Goal: Information Seeking & Learning: Understand process/instructions

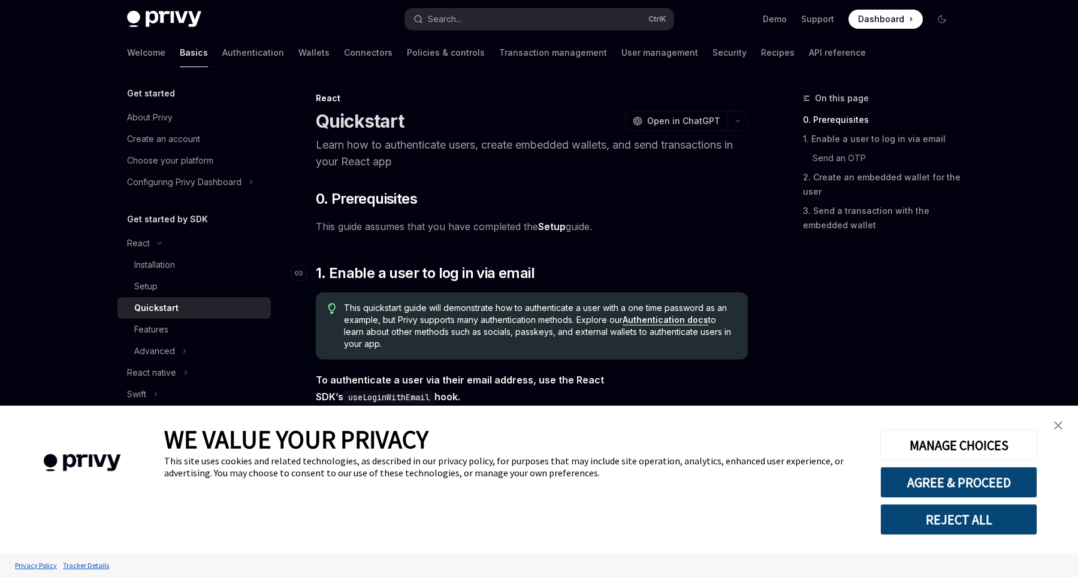
scroll to position [1, 0]
click at [211, 315] on div "Quickstart" at bounding box center [198, 308] width 129 height 14
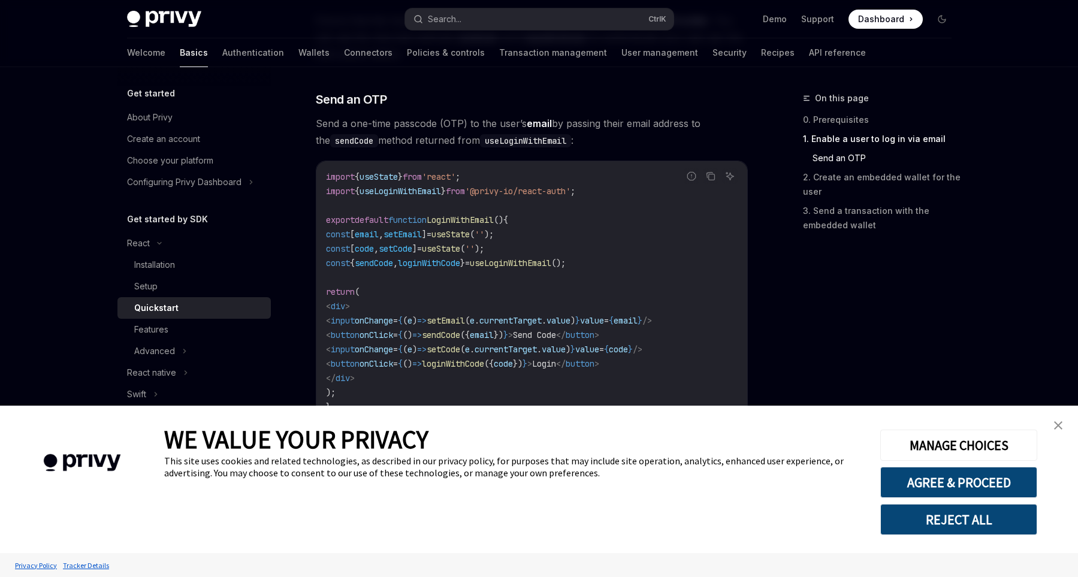
scroll to position [487, 0]
click at [524, 188] on span "'@privy-io/react-auth'" at bounding box center [518, 190] width 106 height 11
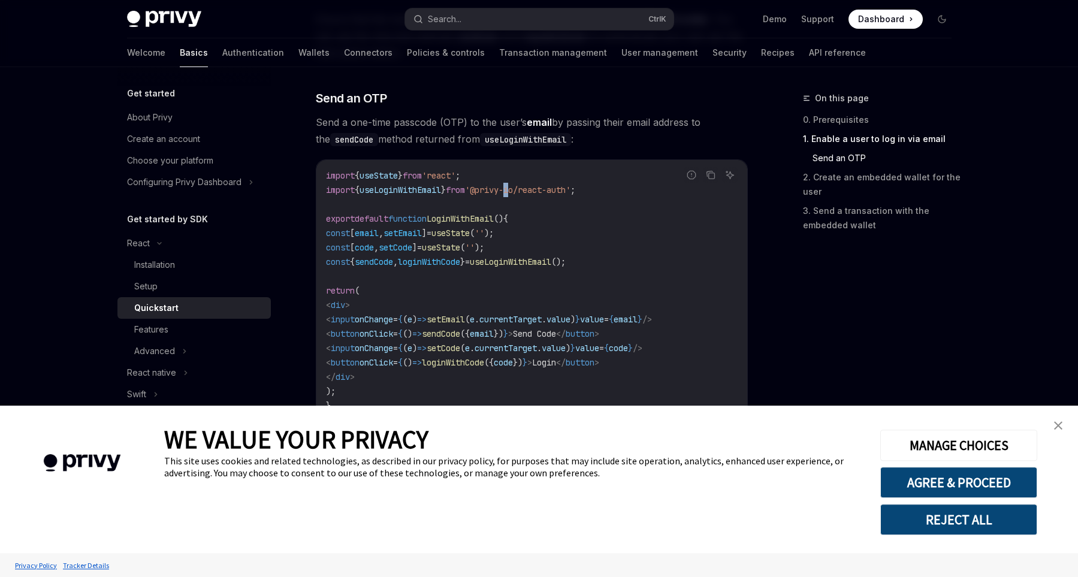
click at [524, 188] on span "'@privy-io/react-auth'" at bounding box center [518, 190] width 106 height 11
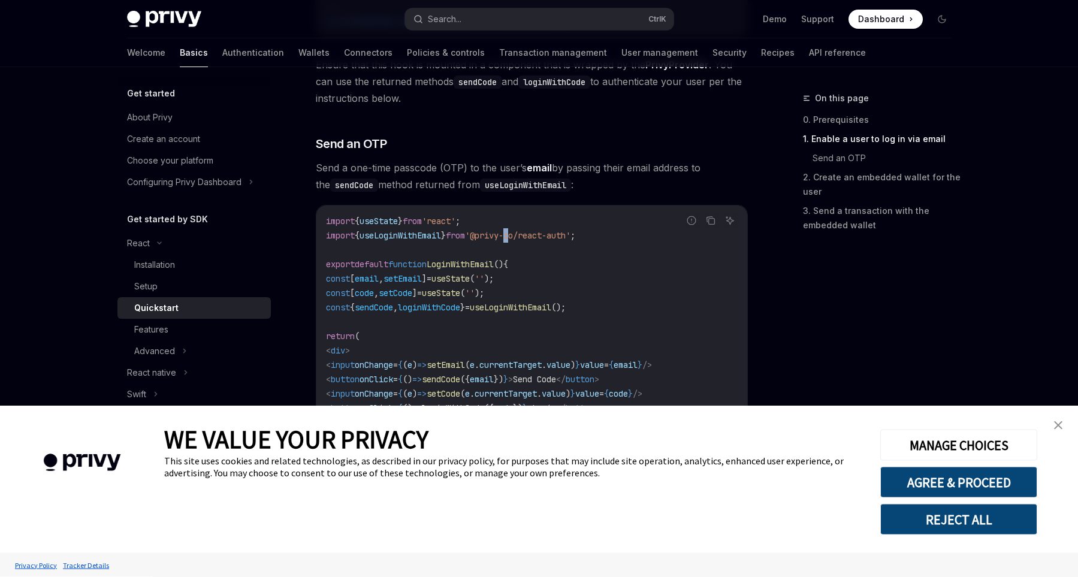
scroll to position [451, 0]
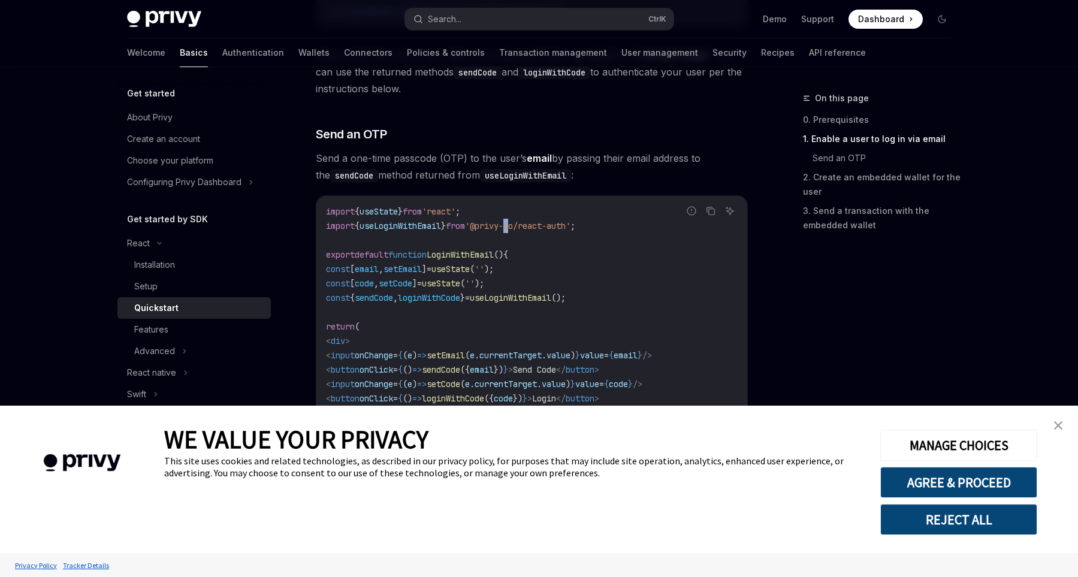
click at [1054, 424] on img "close banner" at bounding box center [1058, 425] width 8 height 8
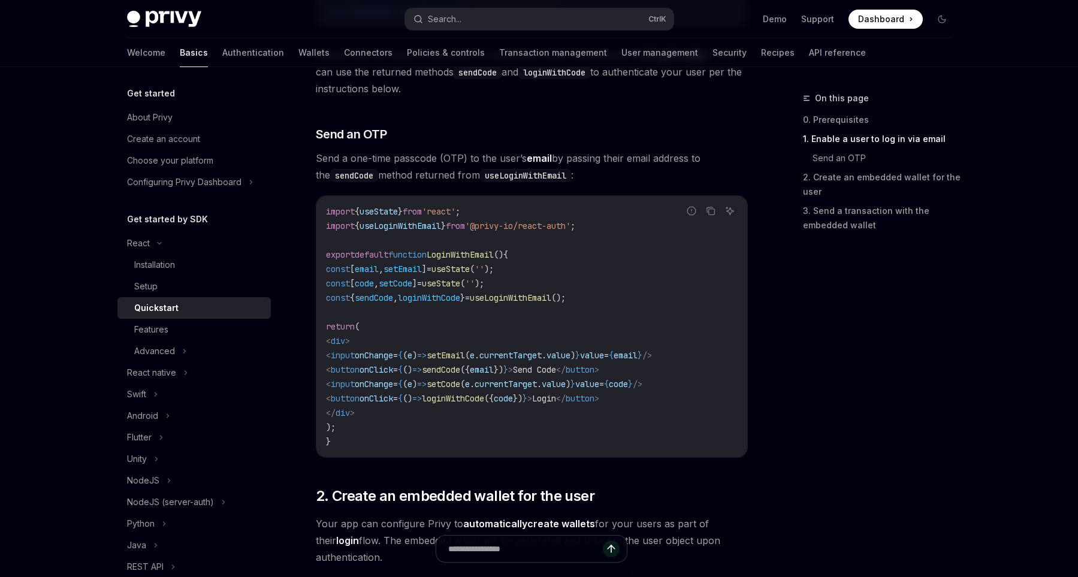
click at [451, 257] on span "LoginWithEmail" at bounding box center [460, 254] width 67 height 11
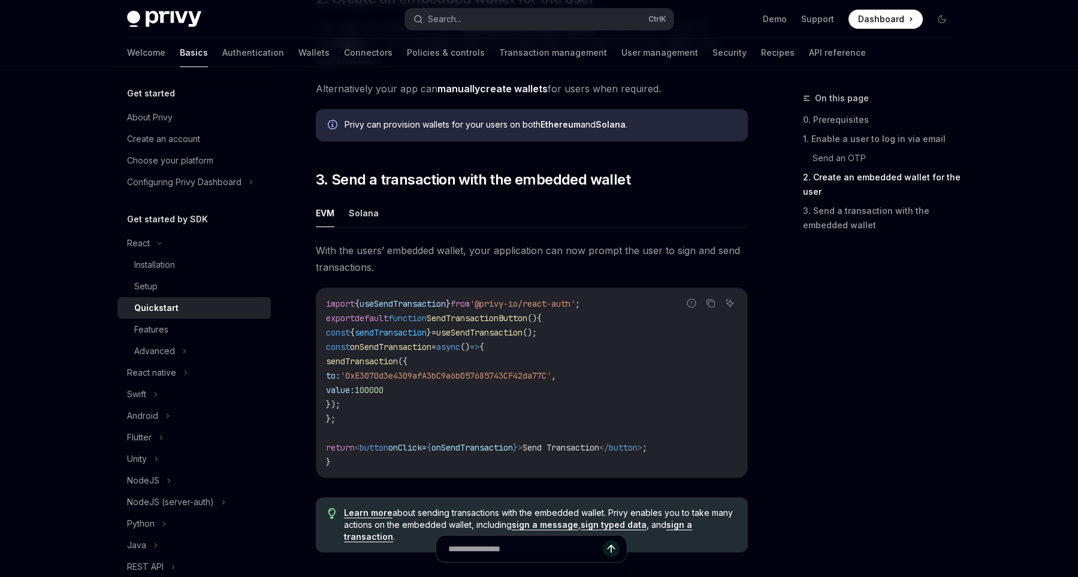
scroll to position [993, 0]
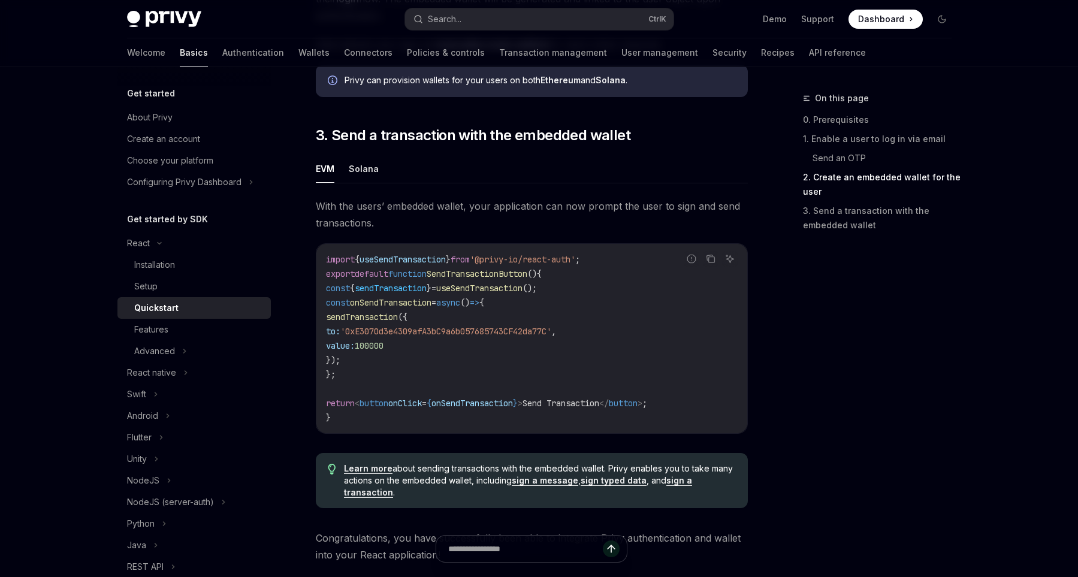
click at [233, 305] on div "Quickstart" at bounding box center [198, 308] width 129 height 14
click at [165, 264] on div "Installation" at bounding box center [154, 265] width 41 height 14
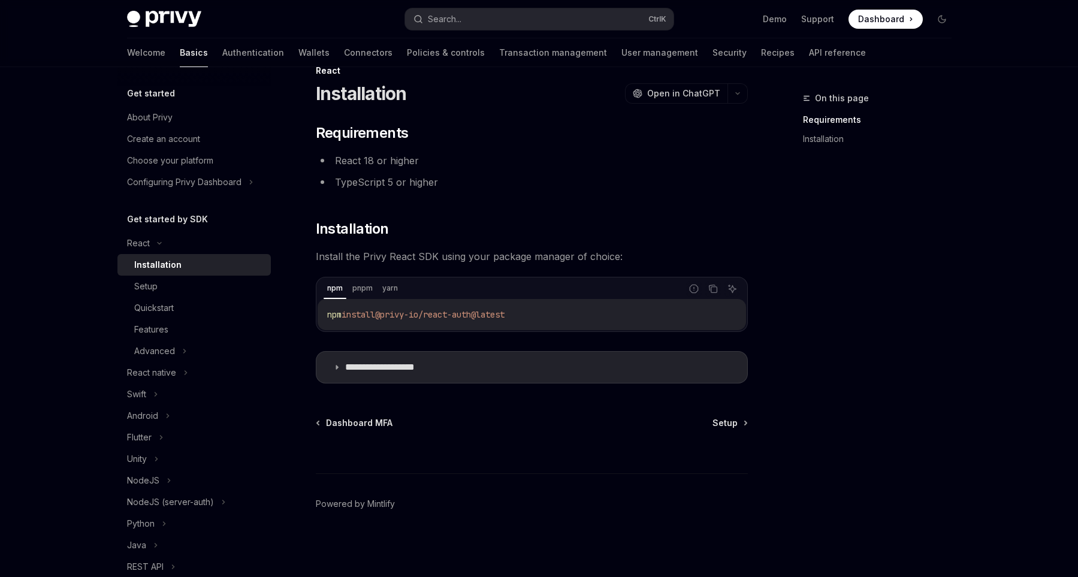
scroll to position [28, 0]
click at [714, 291] on icon "Copy the contents from the code block" at bounding box center [714, 289] width 10 height 10
click at [153, 246] on div "React" at bounding box center [193, 244] width 153 height 22
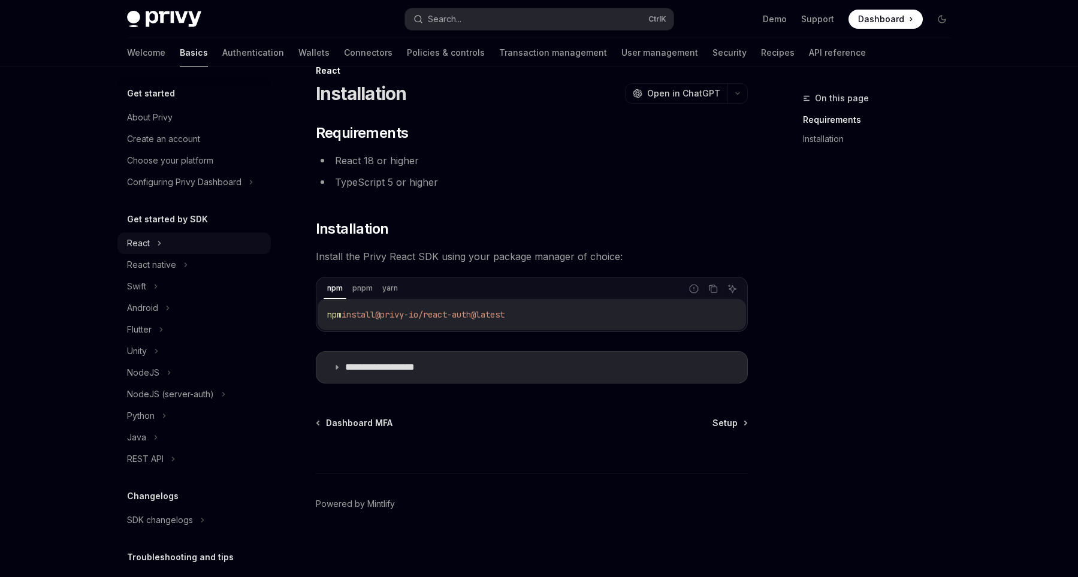
click at [152, 246] on div "React" at bounding box center [193, 244] width 153 height 22
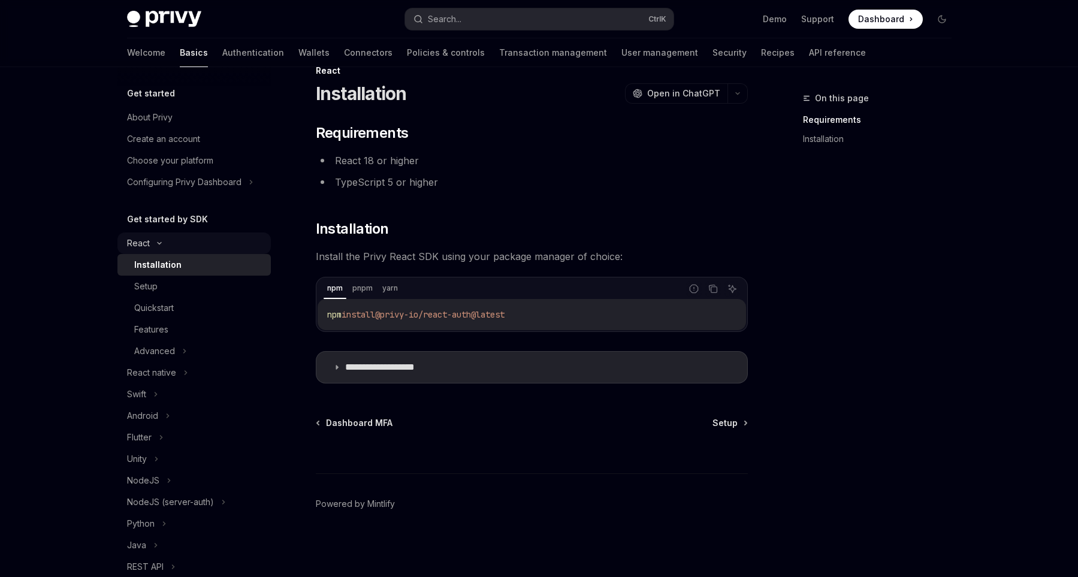
click at [151, 247] on div "React" at bounding box center [193, 244] width 153 height 22
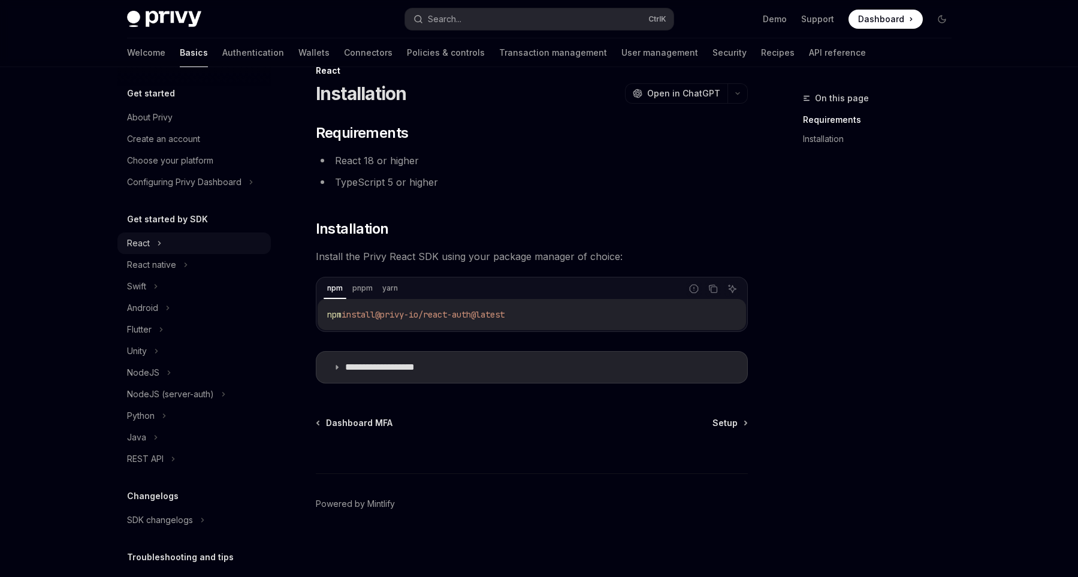
click at [152, 247] on div "React" at bounding box center [193, 244] width 153 height 22
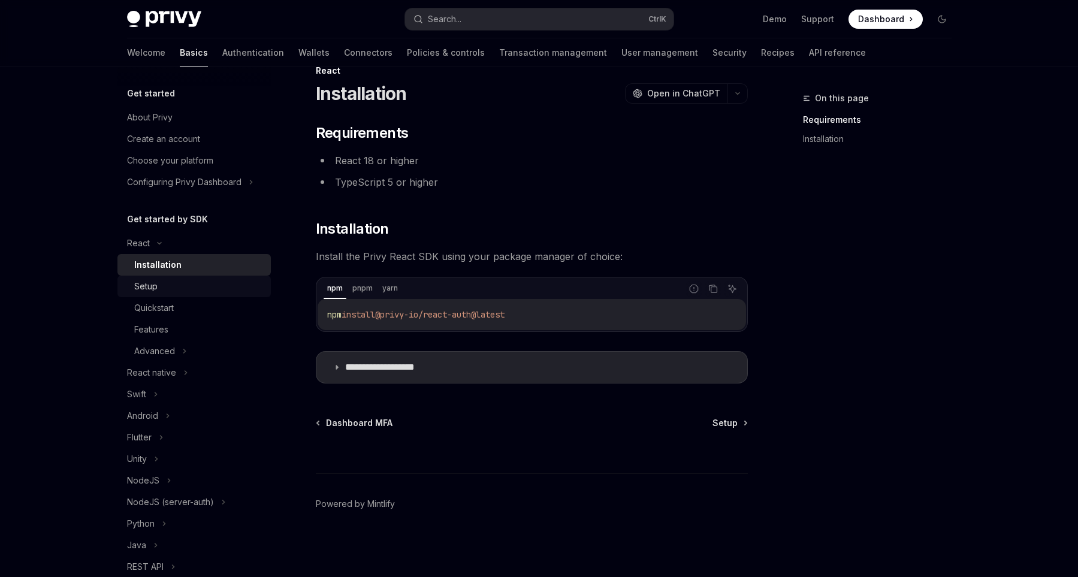
click at [160, 285] on div "Setup" at bounding box center [198, 286] width 129 height 14
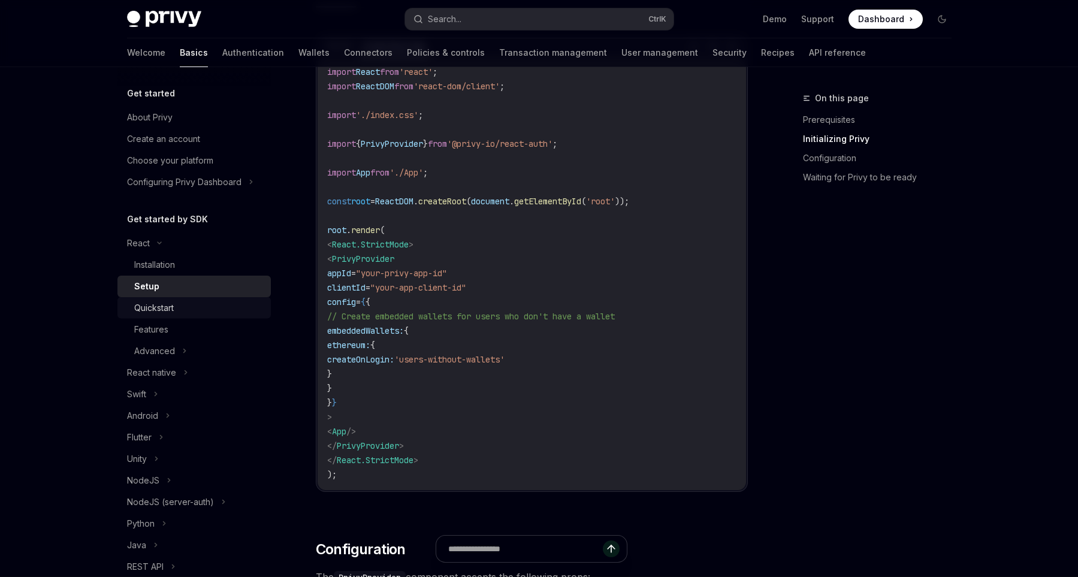
scroll to position [190, 0]
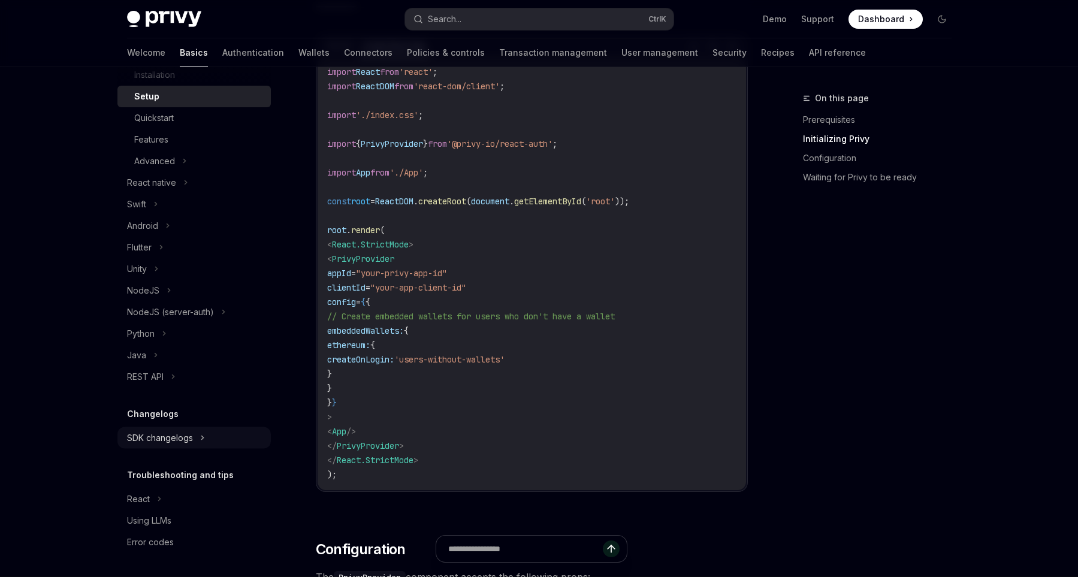
click at [200, 435] on icon at bounding box center [202, 438] width 5 height 14
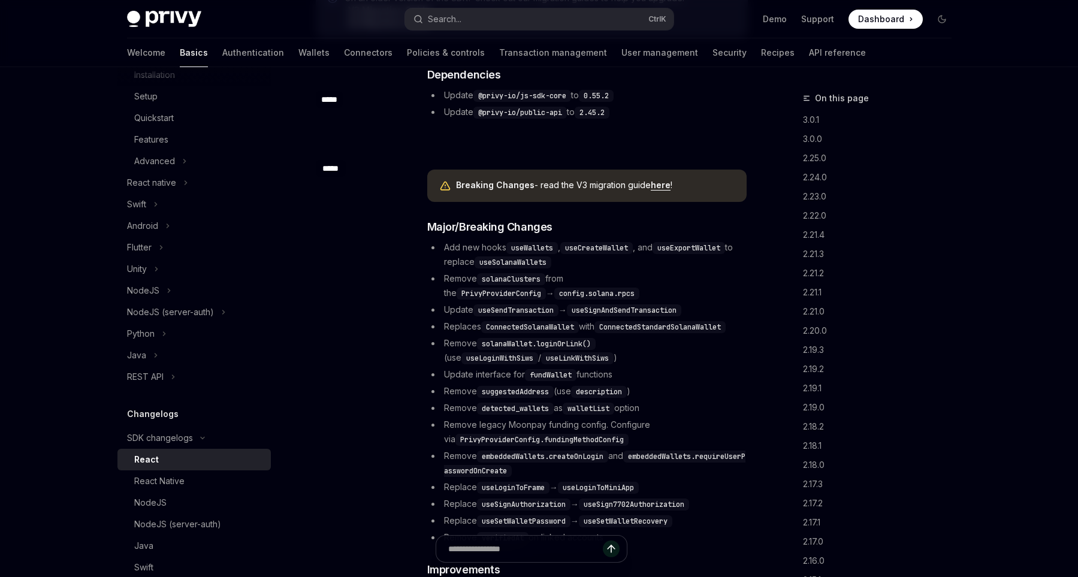
scroll to position [436, 0]
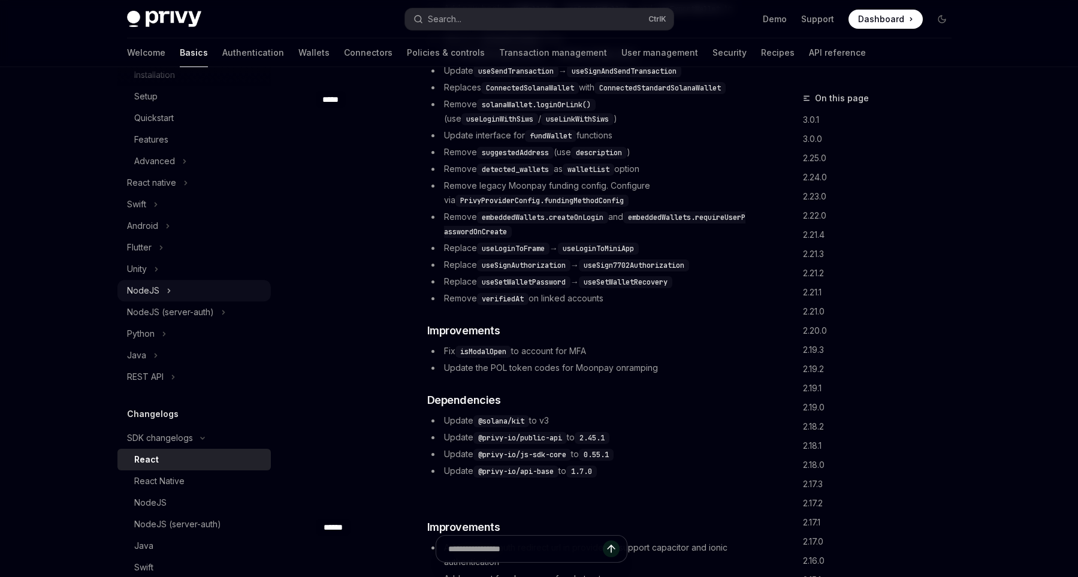
click at [162, 290] on div "NodeJS" at bounding box center [193, 291] width 153 height 22
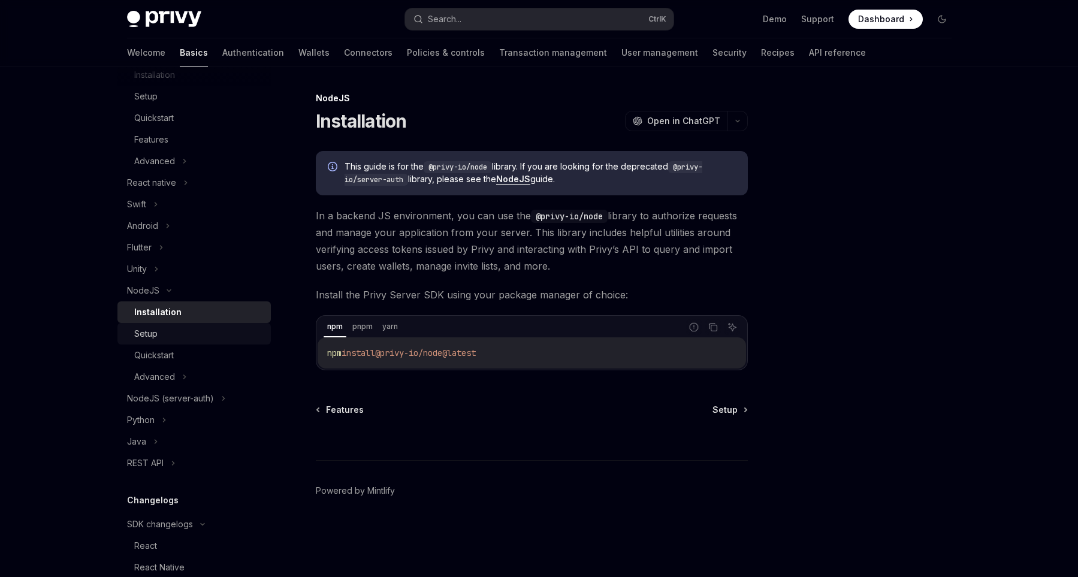
click at [148, 339] on div "Setup" at bounding box center [145, 334] width 23 height 14
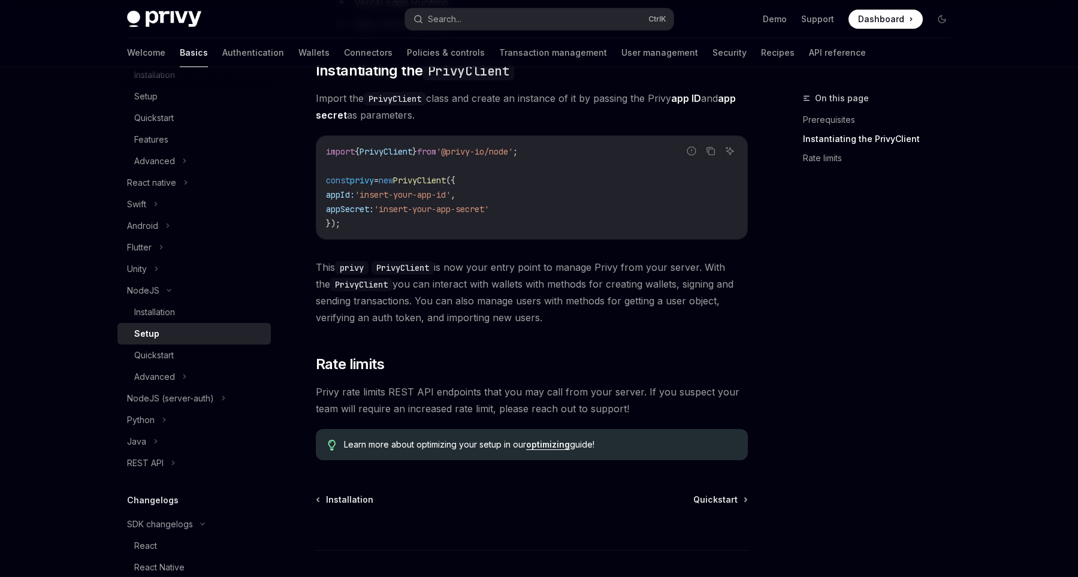
scroll to position [350, 0]
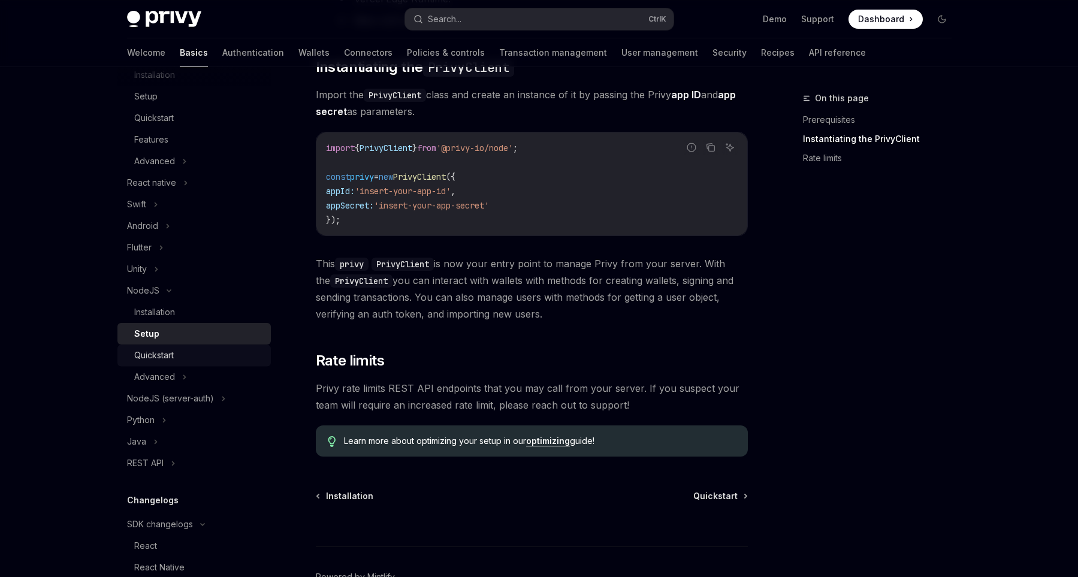
click at [226, 359] on div "Quickstart" at bounding box center [198, 355] width 129 height 14
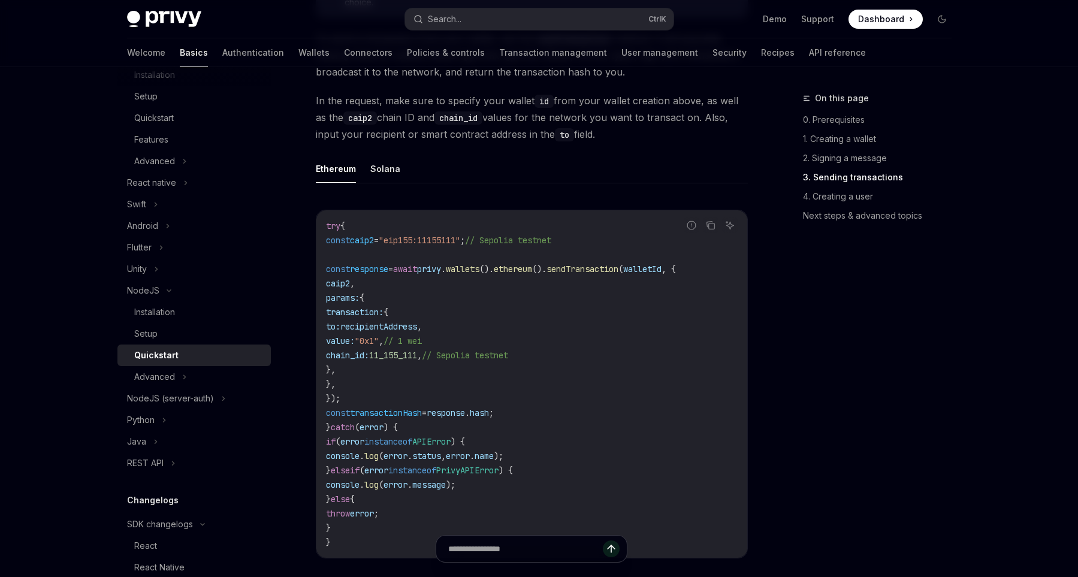
scroll to position [0, 15]
drag, startPoint x: 621, startPoint y: 479, endPoint x: 1064, endPoint y: 577, distance: 453.6
click at [748, 558] on div "try { const caip2 = "eip155:11155111" ; // Sepolia testnet const response = awa…" at bounding box center [532, 384] width 431 height 348
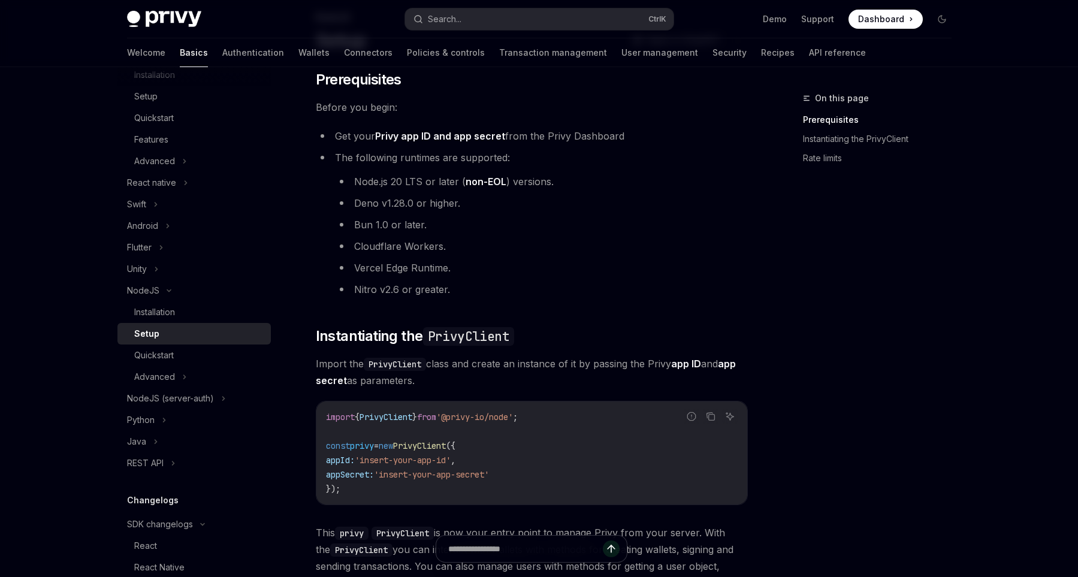
scroll to position [80, 0]
click at [194, 177] on div "React native" at bounding box center [193, 183] width 153 height 22
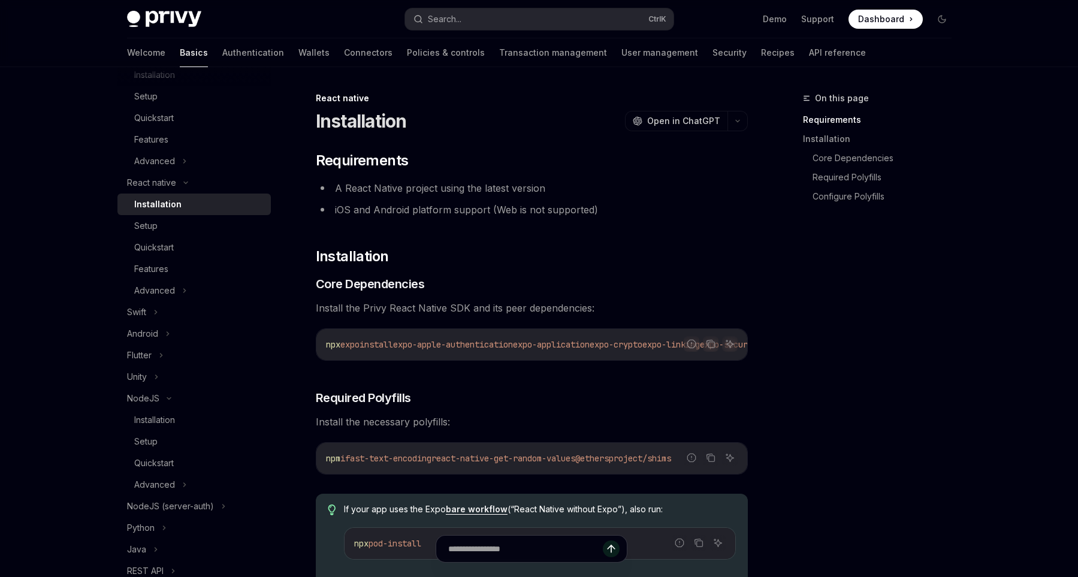
click at [157, 206] on div "Installation" at bounding box center [157, 204] width 47 height 14
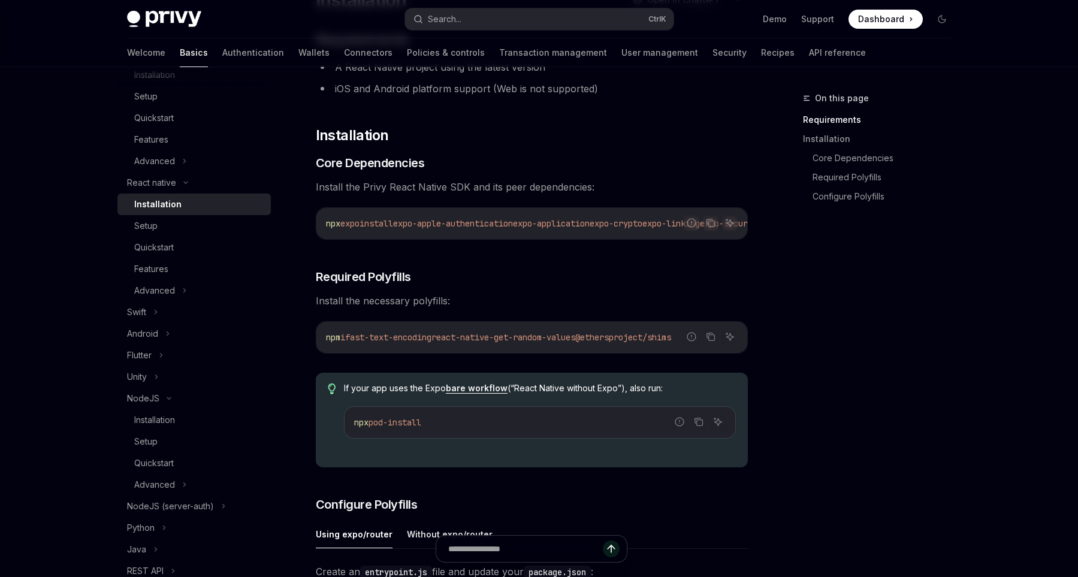
scroll to position [137, 0]
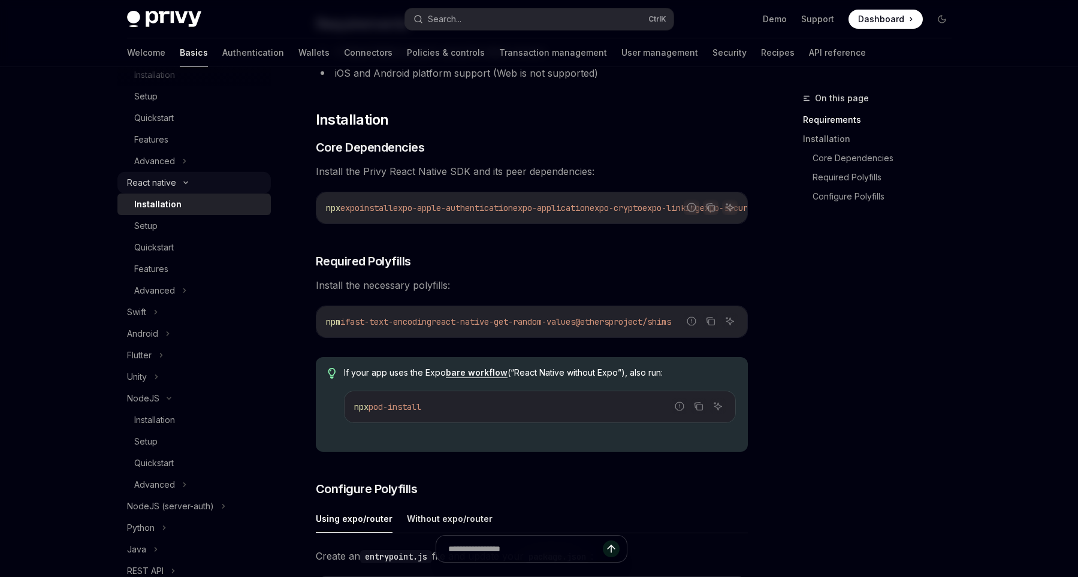
click at [187, 189] on div "React native" at bounding box center [193, 183] width 153 height 22
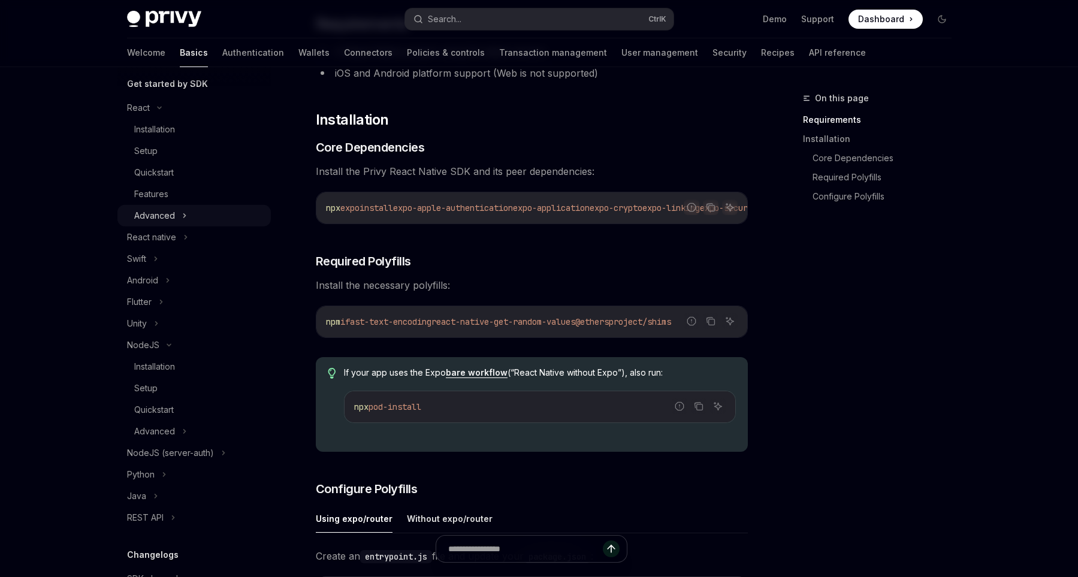
scroll to position [134, 0]
click at [215, 121] on link "Installation" at bounding box center [193, 131] width 153 height 22
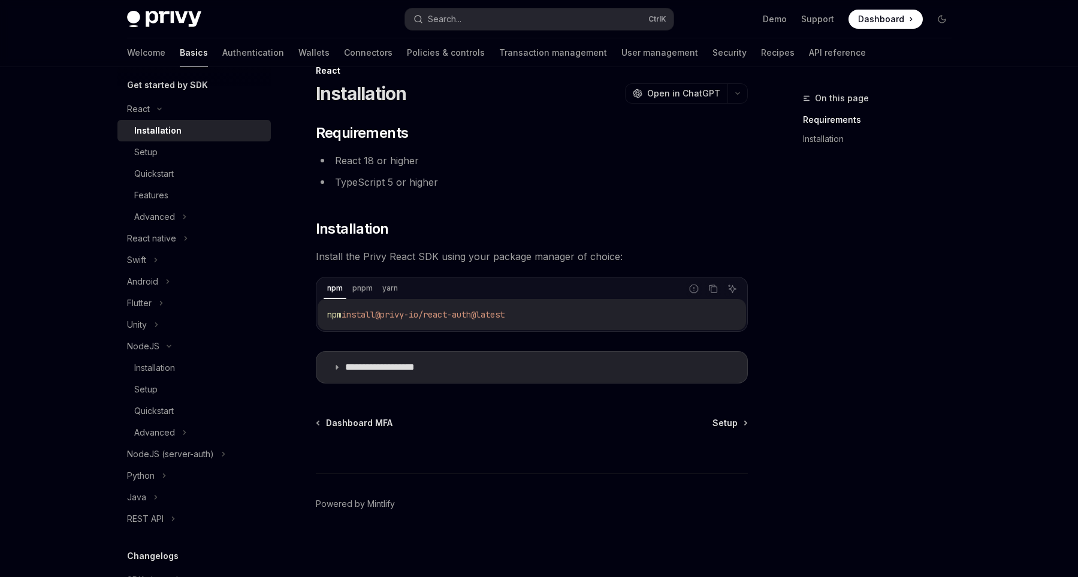
scroll to position [28, 0]
click at [401, 314] on span "@privy-io/react-auth@latest" at bounding box center [439, 314] width 129 height 11
click at [524, 231] on h2 "​ Installation" at bounding box center [532, 228] width 432 height 19
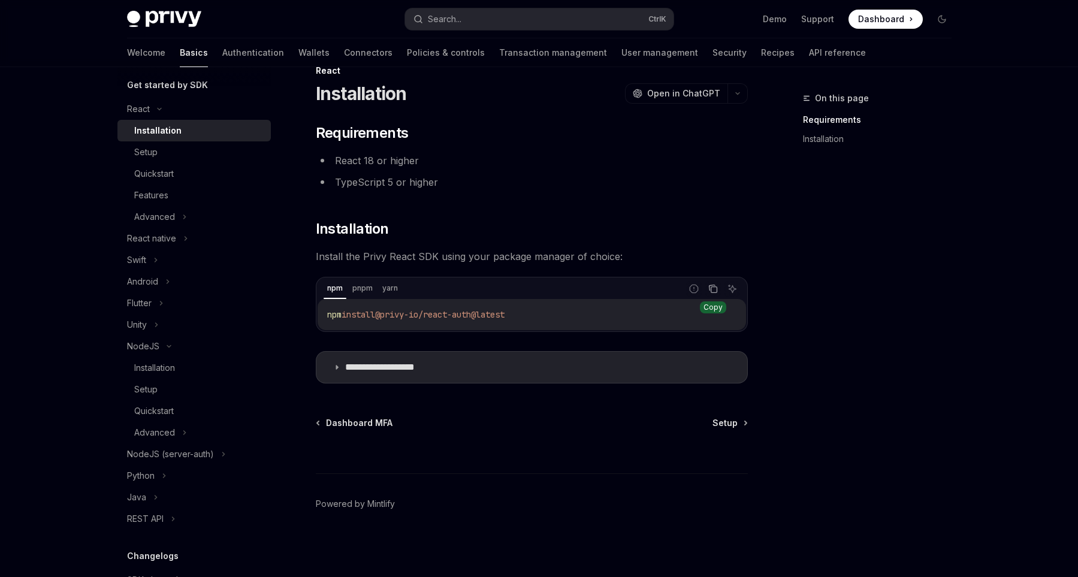
click at [716, 288] on icon "Copy the contents from the code block" at bounding box center [714, 289] width 10 height 10
click at [328, 368] on summary "**********" at bounding box center [532, 367] width 431 height 31
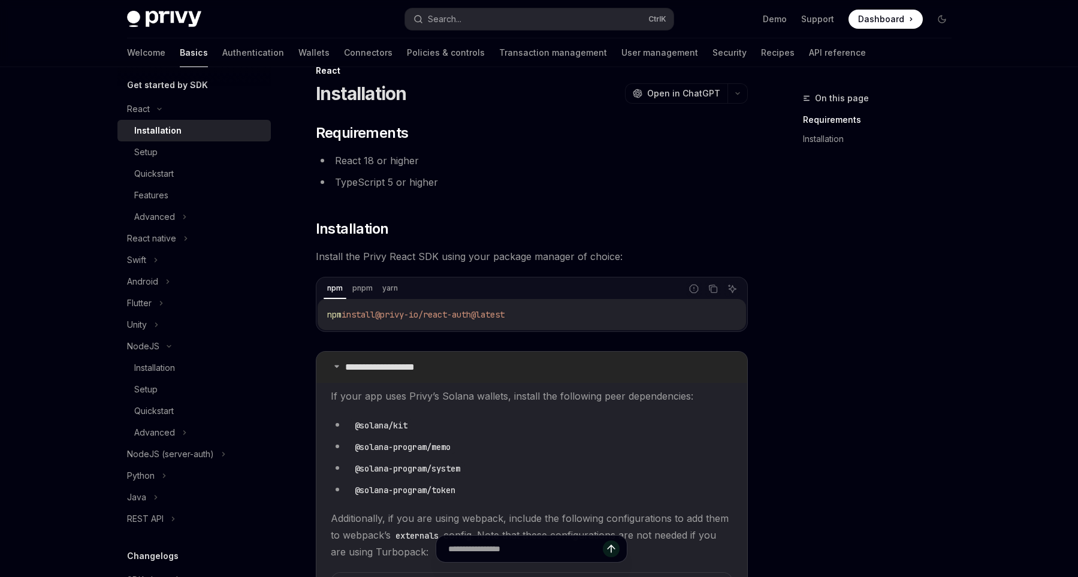
click at [328, 368] on summary "**********" at bounding box center [532, 367] width 431 height 31
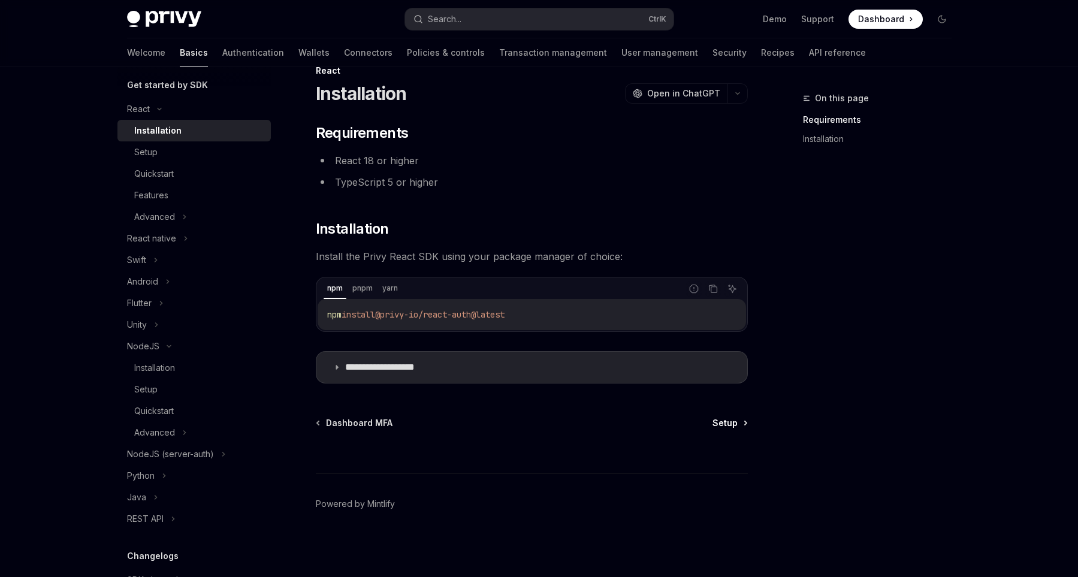
click at [725, 429] on span "Setup" at bounding box center [725, 423] width 25 height 12
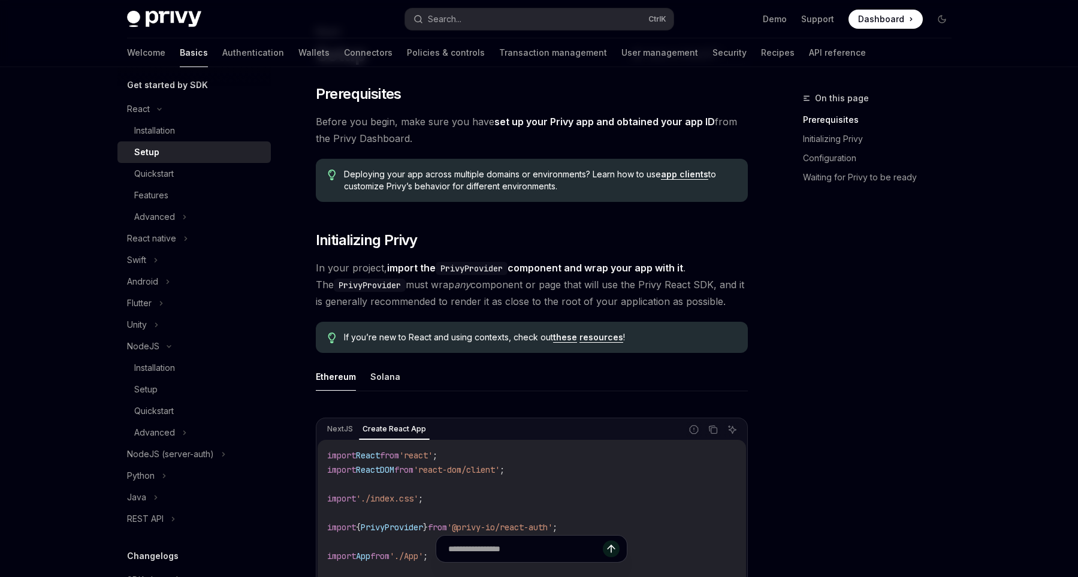
scroll to position [68, 0]
click at [795, 225] on div "On this page Prerequisites Initializing Privy Configuration Waiting for Privy t…" at bounding box center [870, 334] width 182 height 486
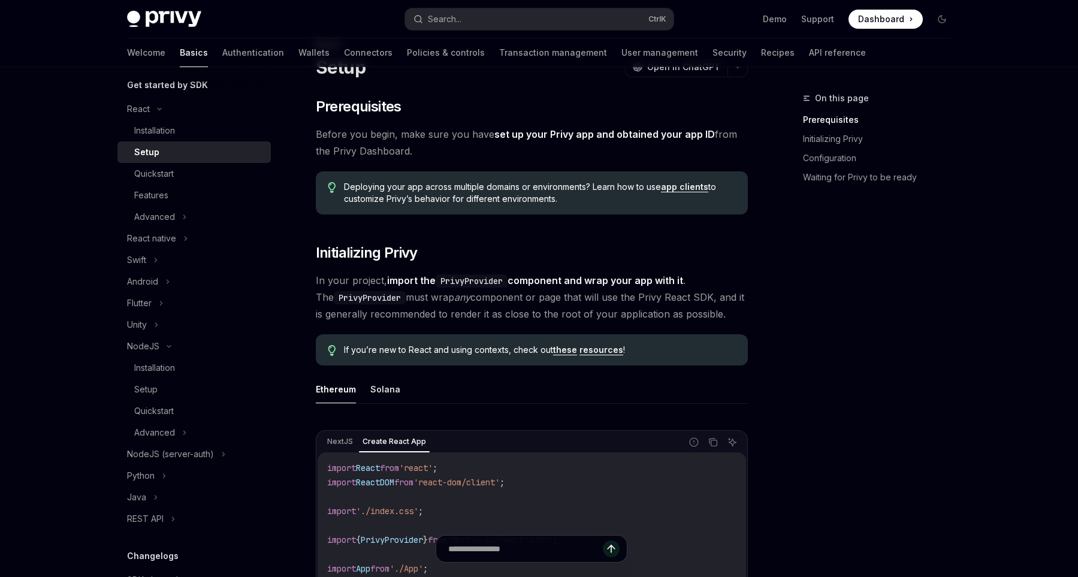
scroll to position [52, 0]
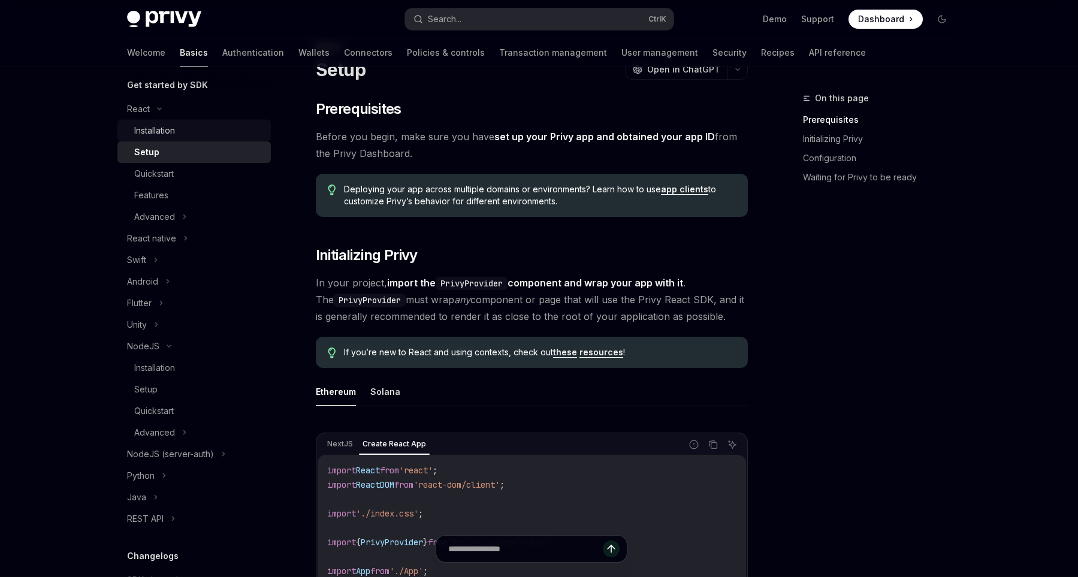
click at [207, 130] on div "Installation" at bounding box center [198, 130] width 129 height 14
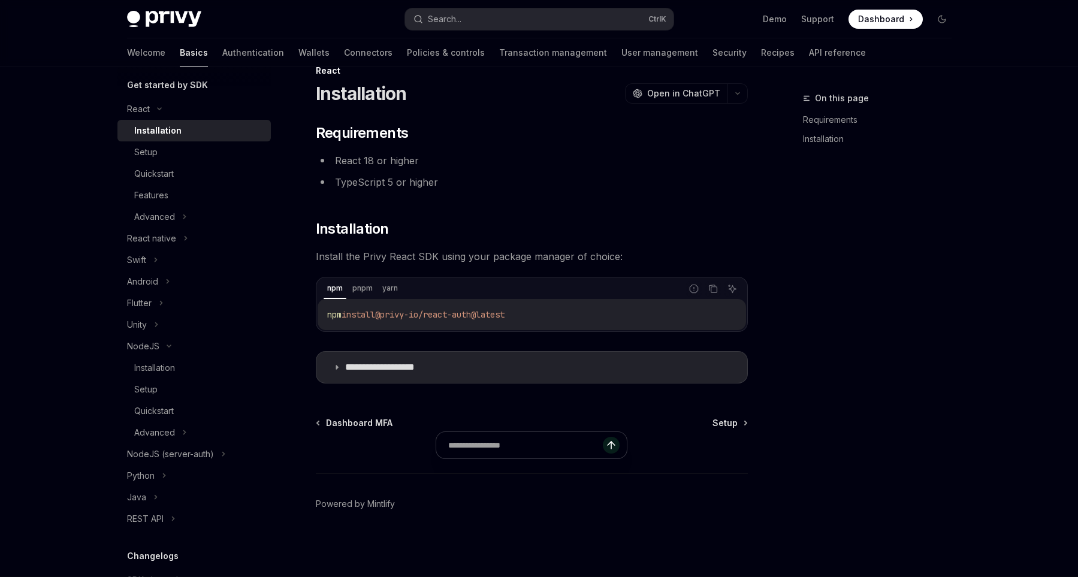
scroll to position [28, 0]
click at [716, 288] on icon "Copy the contents from the code block" at bounding box center [714, 289] width 10 height 10
click at [450, 439] on div at bounding box center [532, 451] width 432 height 44
click at [331, 375] on summary "**********" at bounding box center [532, 367] width 431 height 31
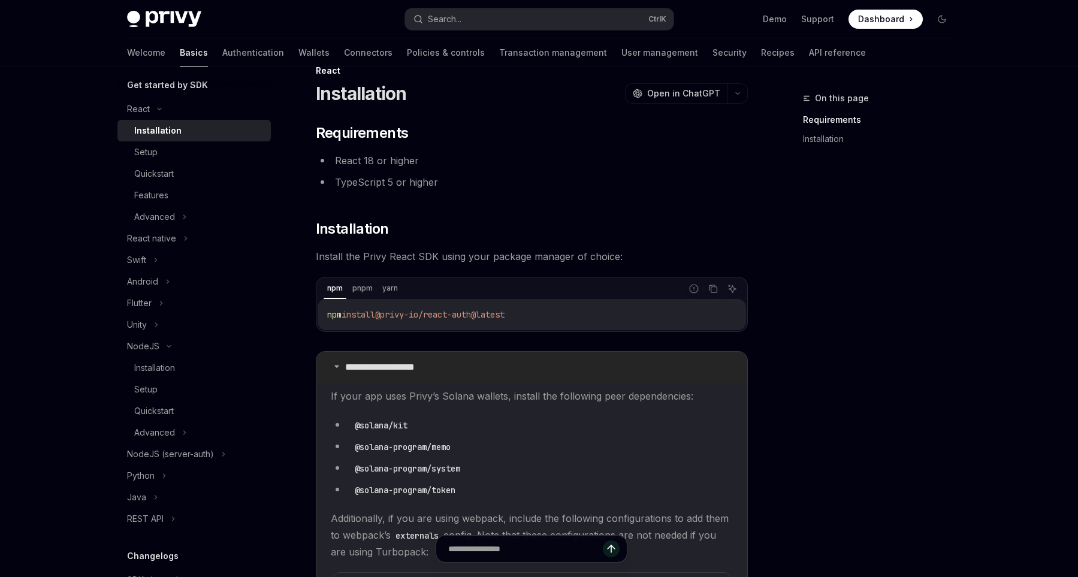
click at [331, 375] on summary "**********" at bounding box center [532, 367] width 431 height 31
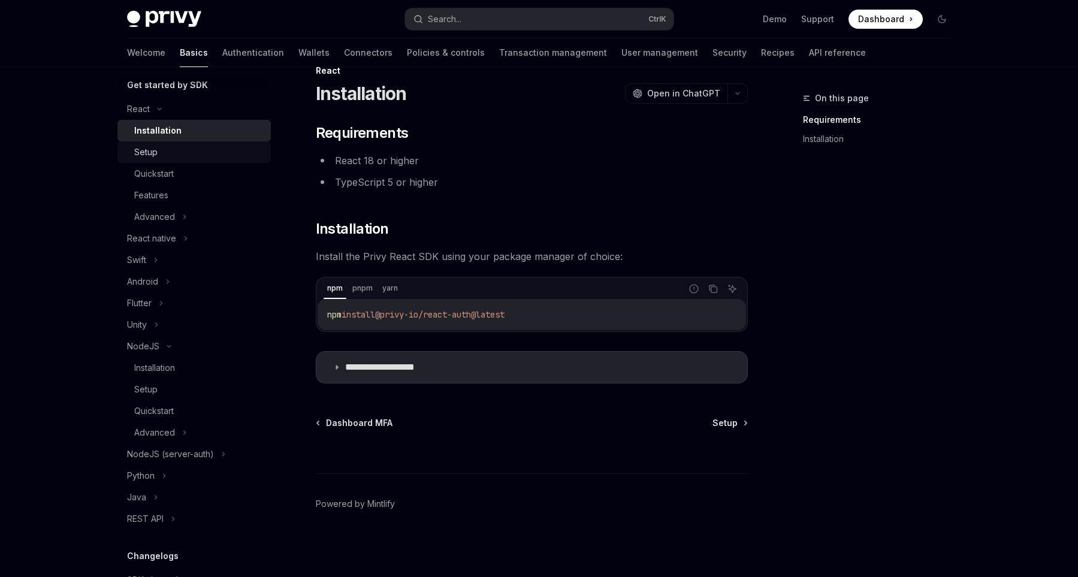
click at [182, 159] on link "Setup" at bounding box center [193, 152] width 153 height 22
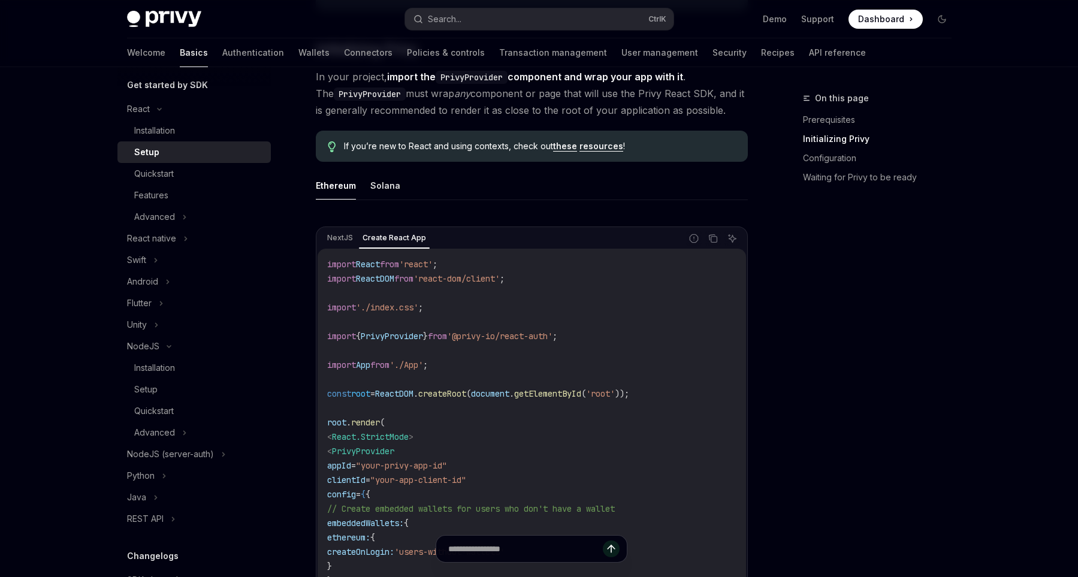
scroll to position [254, 0]
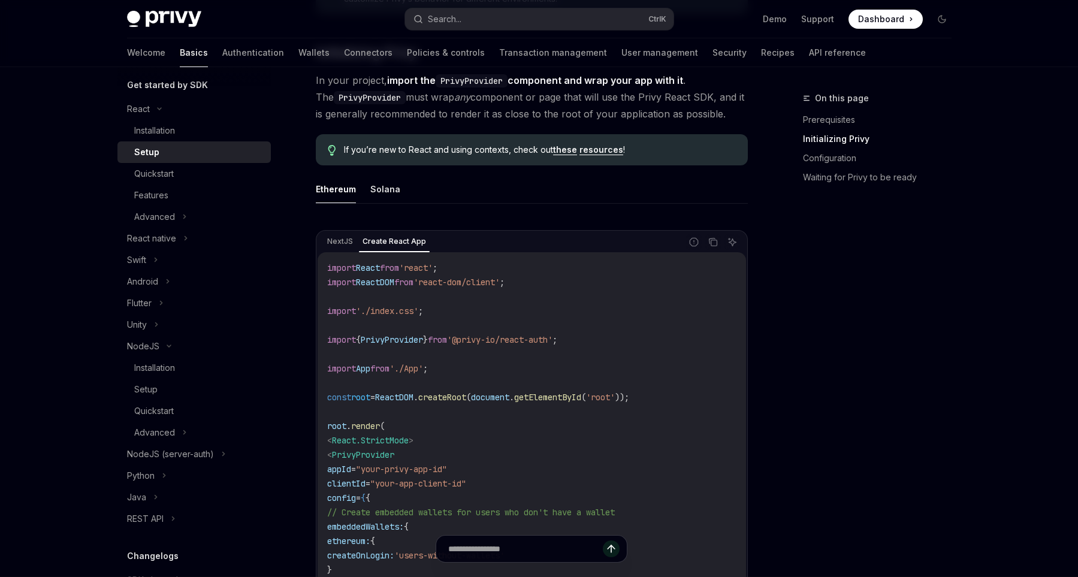
click at [138, 0] on html "Privy Docs home page Search... Ctrl K Demo Support Dashboard Dashboard Search..…" at bounding box center [539, 34] width 1078 height 577
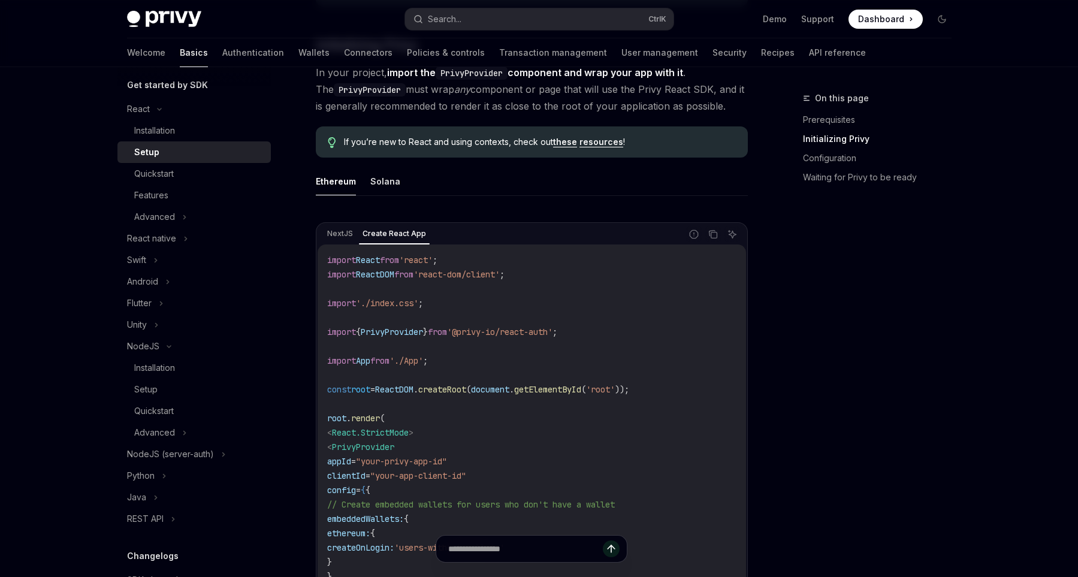
scroll to position [261, 0]
click at [715, 240] on icon "Copy the contents from the code block" at bounding box center [714, 236] width 10 height 10
click at [214, 171] on div "Quickstart" at bounding box center [198, 174] width 129 height 14
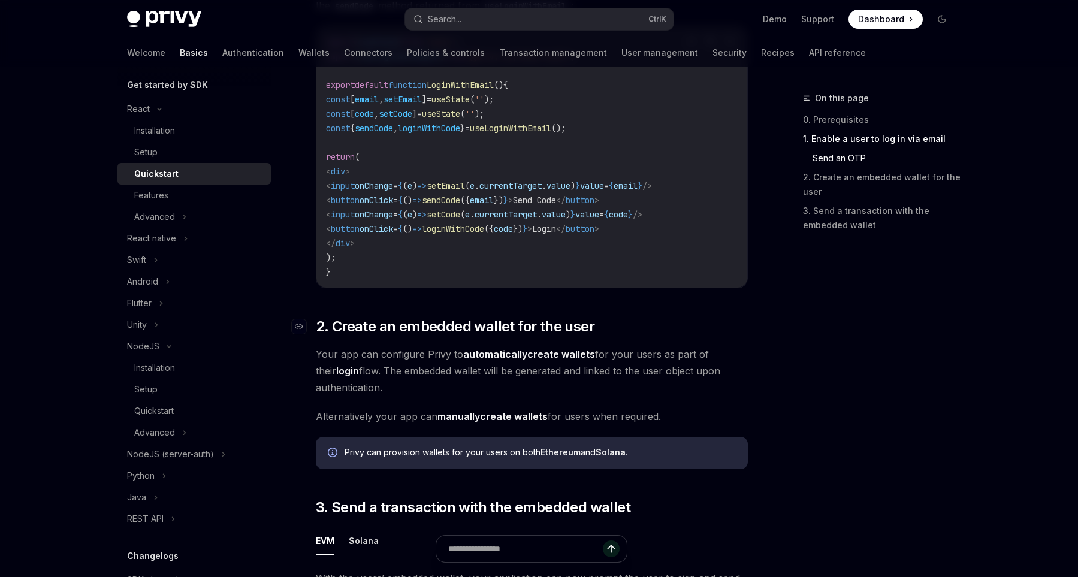
scroll to position [632, 0]
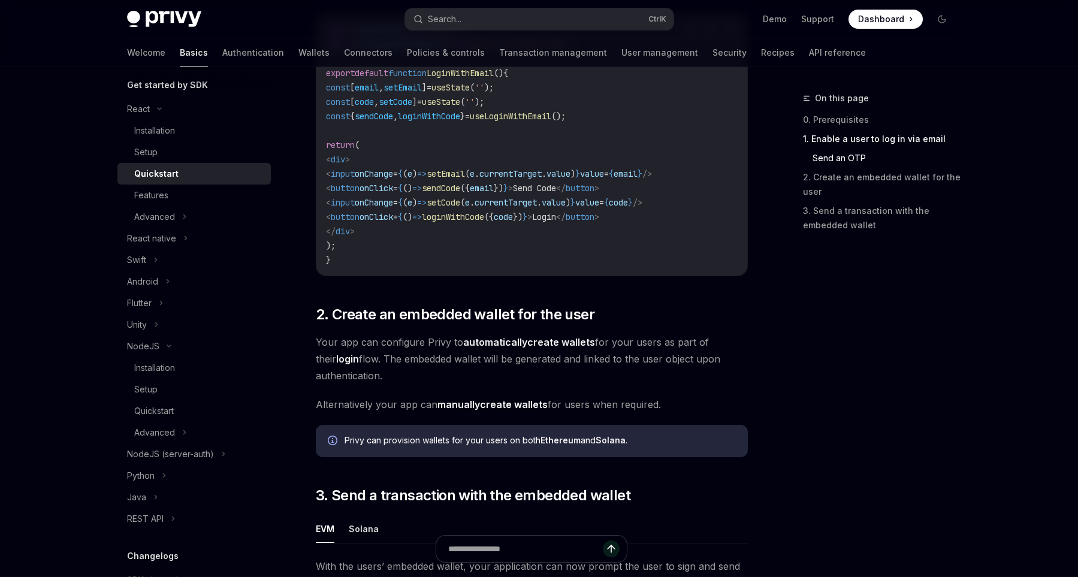
click at [553, 342] on link "automatically create wallets" at bounding box center [529, 342] width 132 height 13
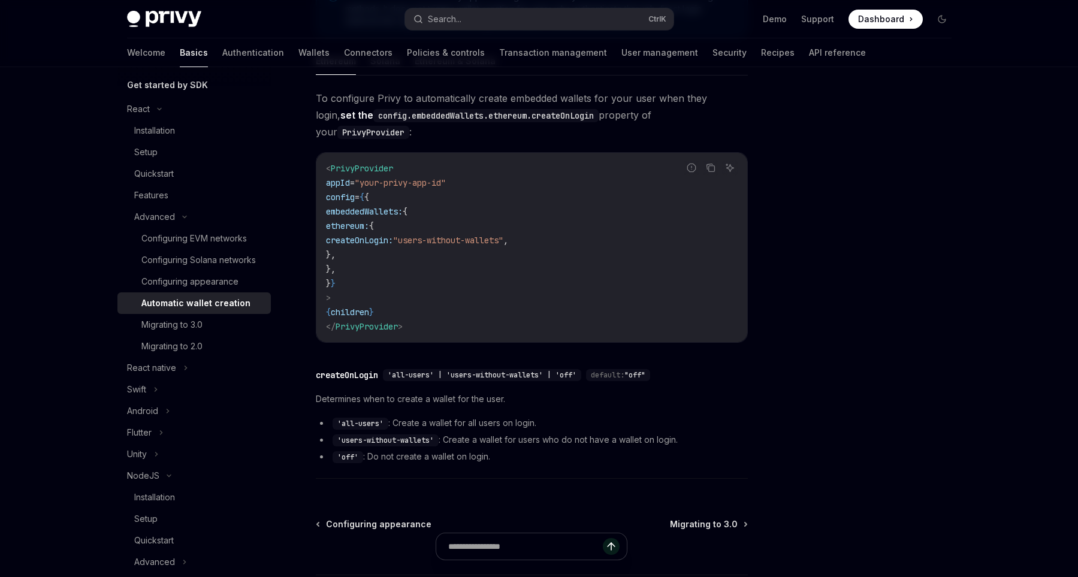
scroll to position [292, 0]
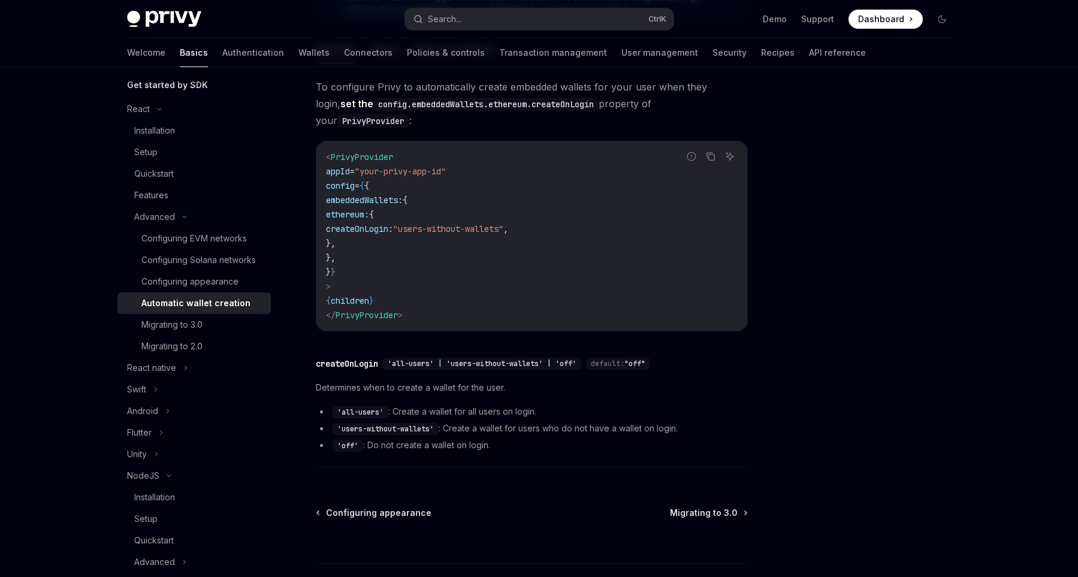
click at [544, 359] on span "'all-users' | 'users-without-wallets' | 'off'" at bounding box center [482, 364] width 189 height 10
click at [506, 436] on div "​ createOnLogin 'all-users' | 'users-without-wallets' | 'off' default: "off" De…" at bounding box center [532, 409] width 432 height 117
click at [200, 302] on div "Automatic wallet creation" at bounding box center [195, 303] width 109 height 14
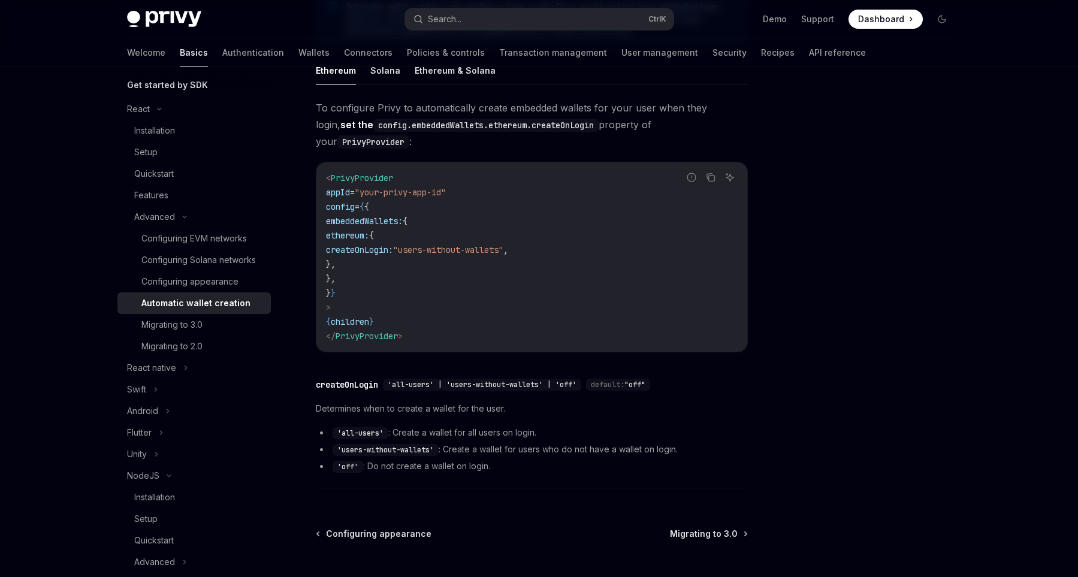
scroll to position [270, 0]
click at [168, 153] on div "Setup" at bounding box center [198, 152] width 129 height 14
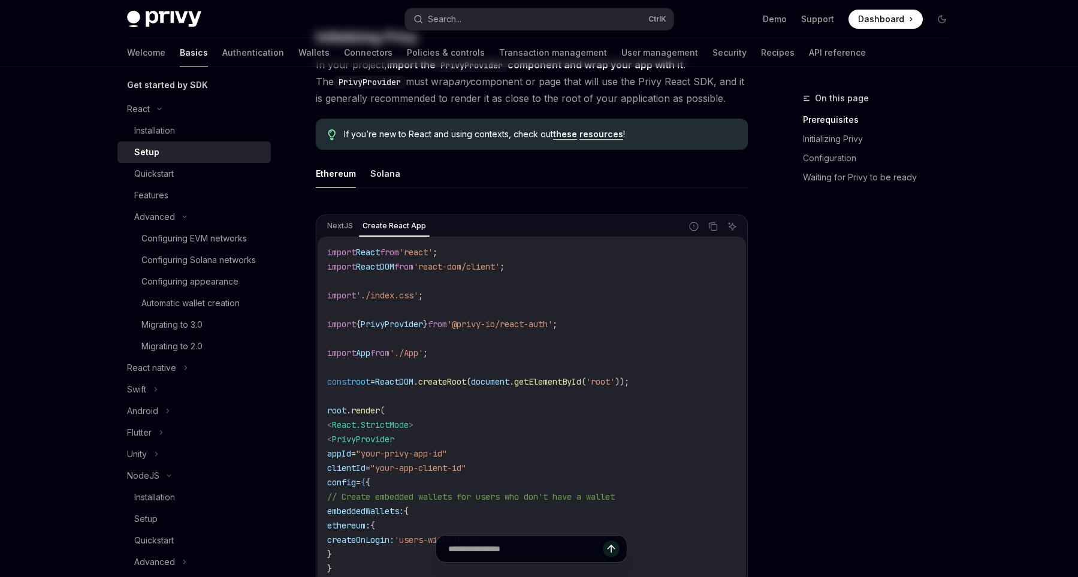
type textarea "*"
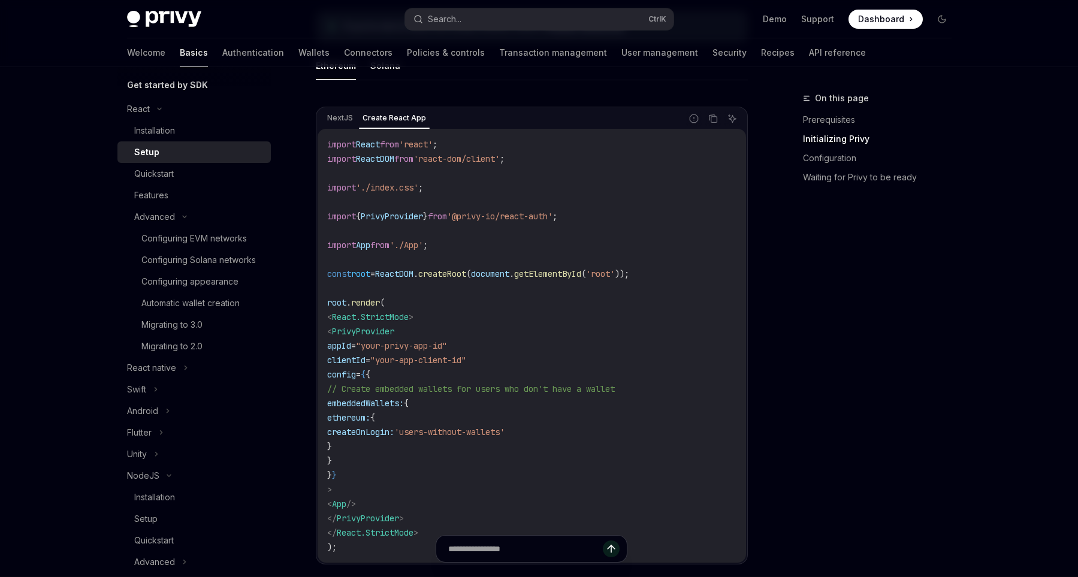
scroll to position [376, 0]
click at [710, 122] on icon "Copy the contents from the code block" at bounding box center [712, 119] width 6 height 5
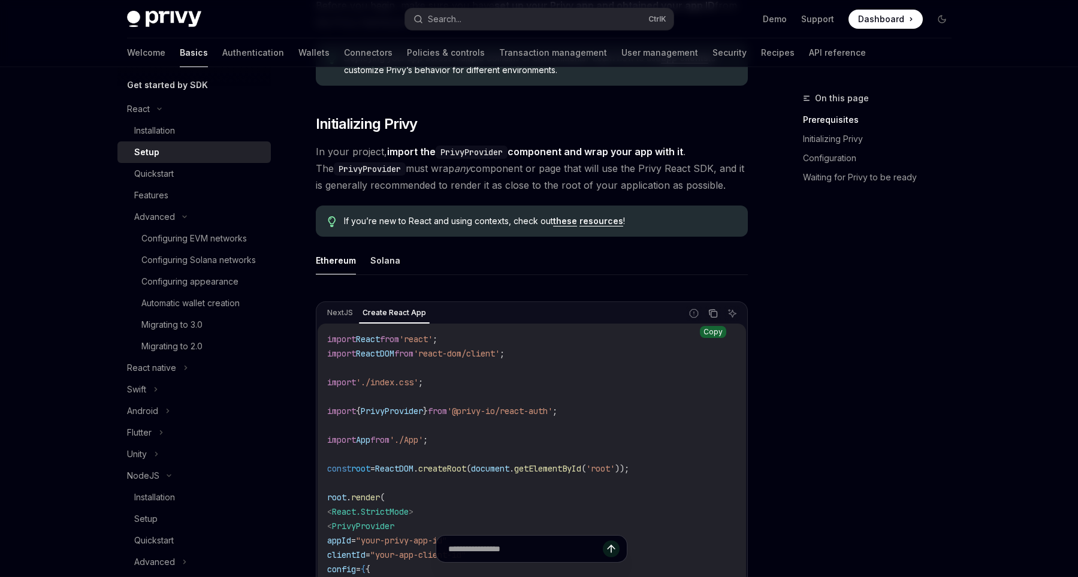
scroll to position [184, 0]
click at [719, 309] on button "Copy the contents from the code block" at bounding box center [714, 313] width 16 height 16
